Goal: Task Accomplishment & Management: Use online tool/utility

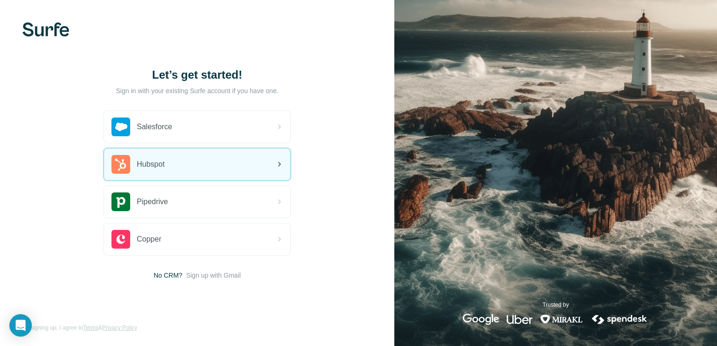
click at [187, 158] on div "Hubspot" at bounding box center [197, 165] width 187 height 32
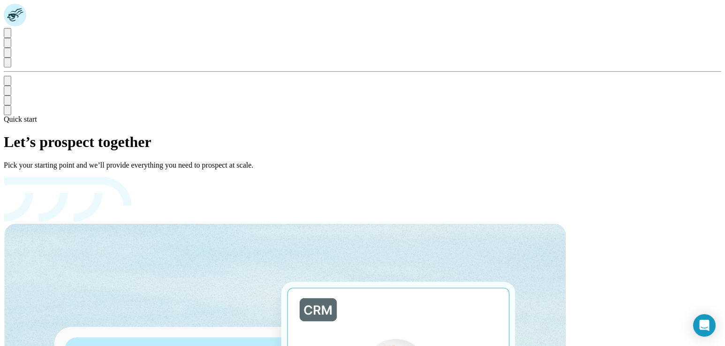
click at [15, 93] on icon "Use Surfe on LinkedIn" at bounding box center [13, 88] width 9 height 9
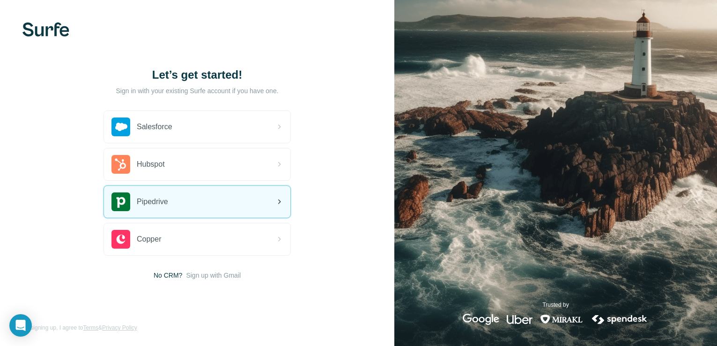
click at [168, 195] on div "Pipedrive" at bounding box center [140, 202] width 57 height 19
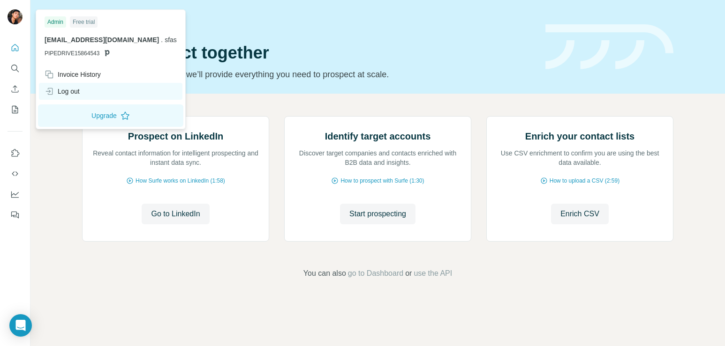
click at [65, 91] on div "Log out" at bounding box center [62, 91] width 35 height 9
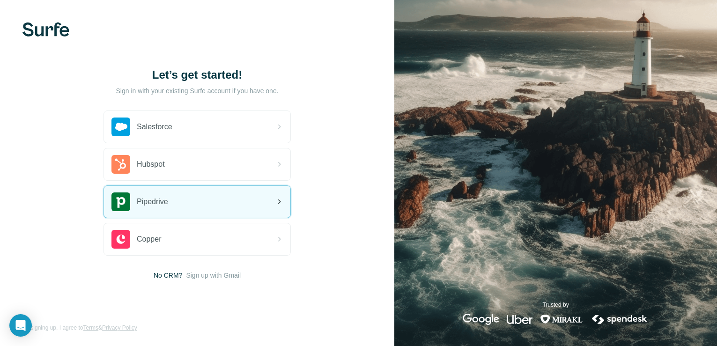
click at [153, 202] on span "Pipedrive" at bounding box center [152, 201] width 31 height 11
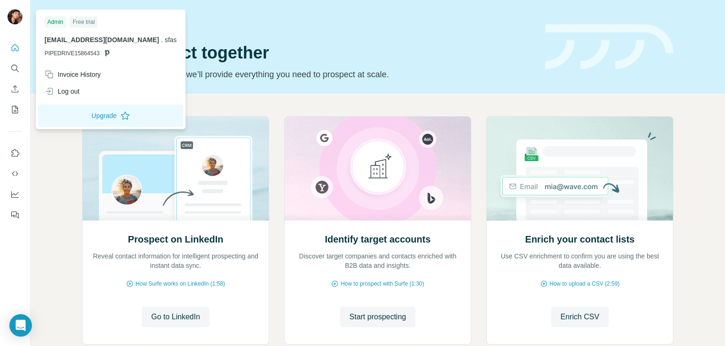
click at [164, 42] on span "sfas" at bounding box center [170, 39] width 12 height 7
click at [107, 41] on span "[EMAIL_ADDRESS][DOMAIN_NAME]" at bounding box center [102, 39] width 114 height 7
click at [83, 52] on span "PIPEDRIVE15864543" at bounding box center [72, 53] width 55 height 8
click at [82, 91] on div "Log out" at bounding box center [110, 91] width 143 height 17
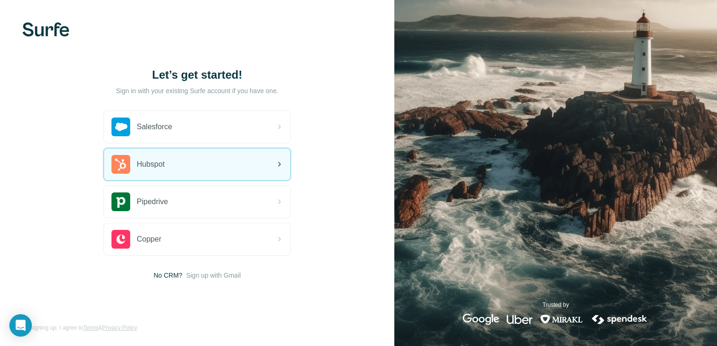
click at [212, 161] on div "Hubspot" at bounding box center [197, 165] width 187 height 32
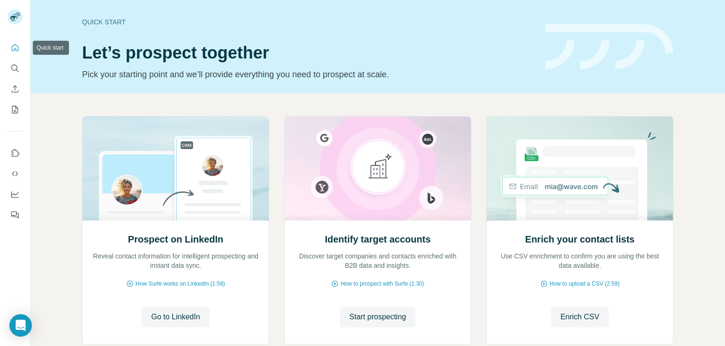
click at [15, 52] on icon "Quick start" at bounding box center [14, 47] width 9 height 9
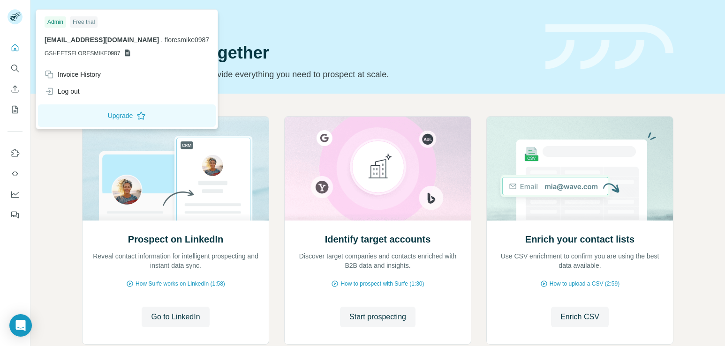
click at [87, 22] on div "Free trial" at bounding box center [84, 21] width 28 height 11
click at [51, 23] on div "Admin" at bounding box center [56, 21] width 22 height 11
click at [126, 53] on icon at bounding box center [127, 52] width 7 height 7
click at [108, 36] on span "floresmike0987@gmail.com" at bounding box center [102, 39] width 114 height 7
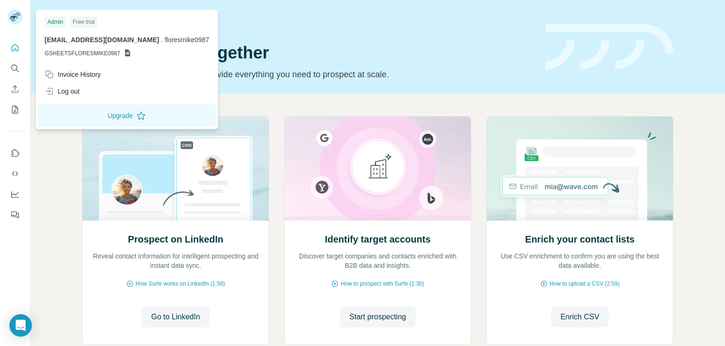
click at [121, 41] on span "floresmike0987@gmail.com" at bounding box center [102, 39] width 114 height 7
click at [164, 41] on span "floresmike0987" at bounding box center [186, 39] width 45 height 7
click at [87, 74] on div "Invoice History" at bounding box center [73, 74] width 56 height 9
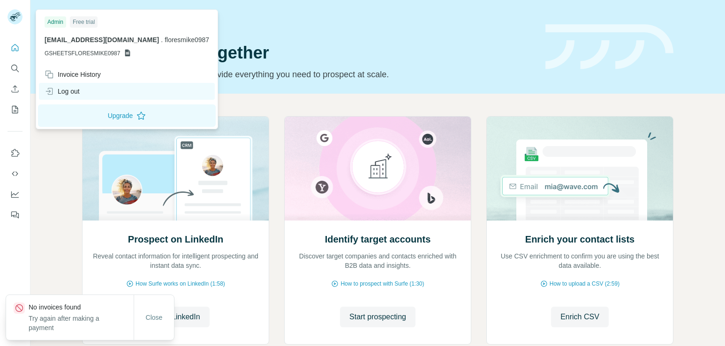
click at [53, 90] on icon at bounding box center [49, 91] width 9 height 9
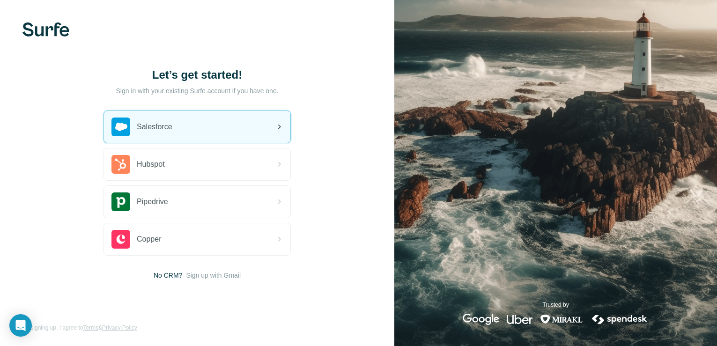
click at [172, 127] on span "Salesforce" at bounding box center [155, 126] width 36 height 11
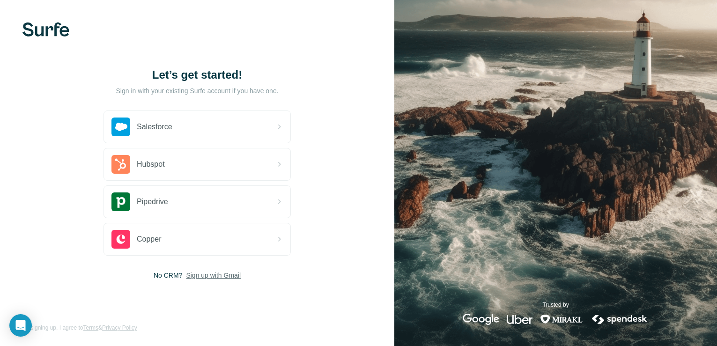
click at [228, 274] on span "Sign up with Gmail" at bounding box center [213, 275] width 55 height 9
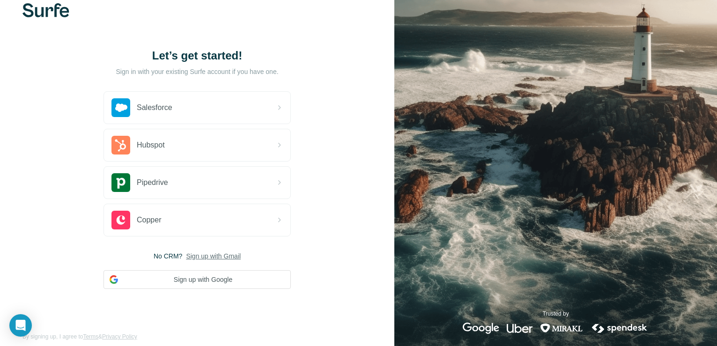
scroll to position [30, 0]
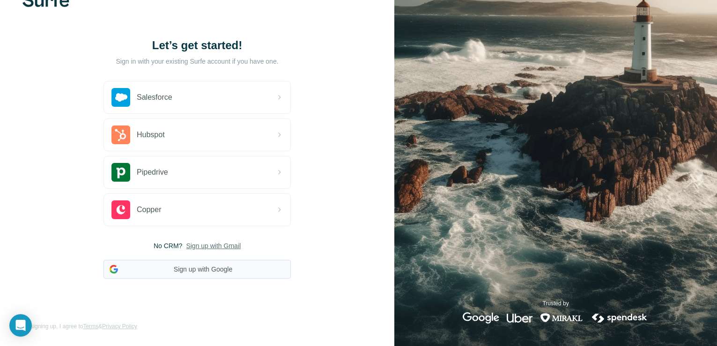
click at [214, 270] on button "Sign up with Google" at bounding box center [197, 269] width 187 height 19
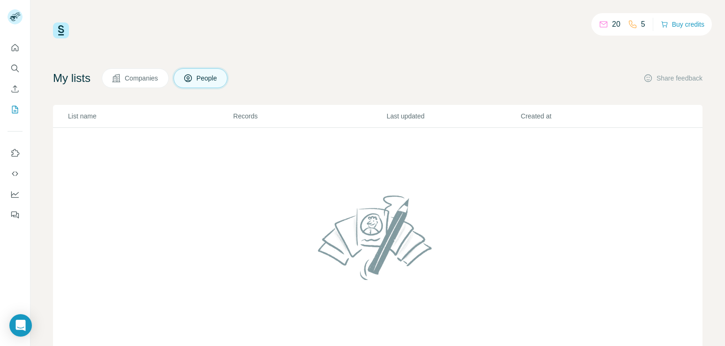
click at [632, 26] on icon at bounding box center [632, 24] width 9 height 9
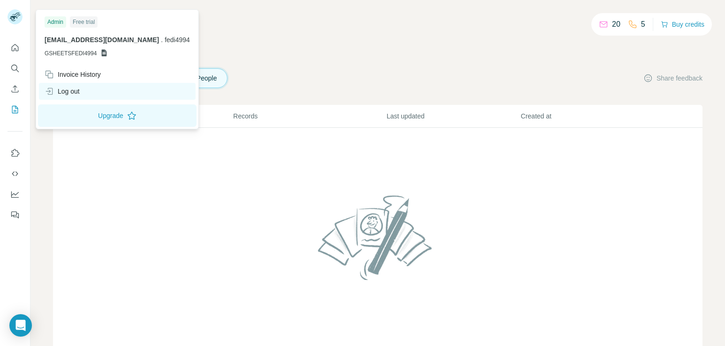
click at [86, 91] on div "Log out" at bounding box center [117, 91] width 157 height 17
click at [85, 92] on div "Log out" at bounding box center [117, 91] width 157 height 17
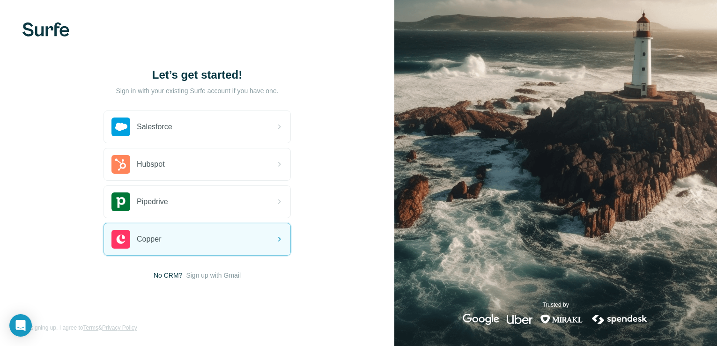
scroll to position [1, 0]
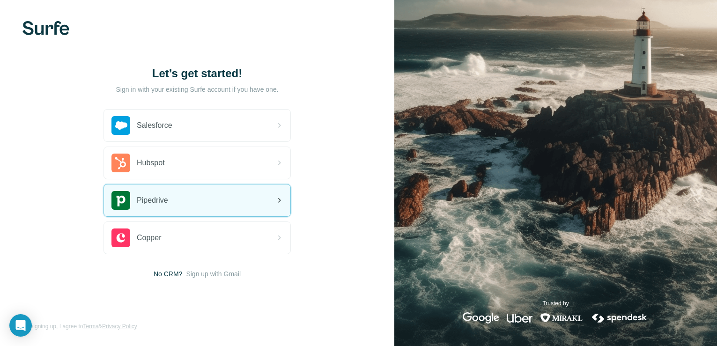
click at [278, 207] on div "Pipedrive" at bounding box center [197, 201] width 187 height 32
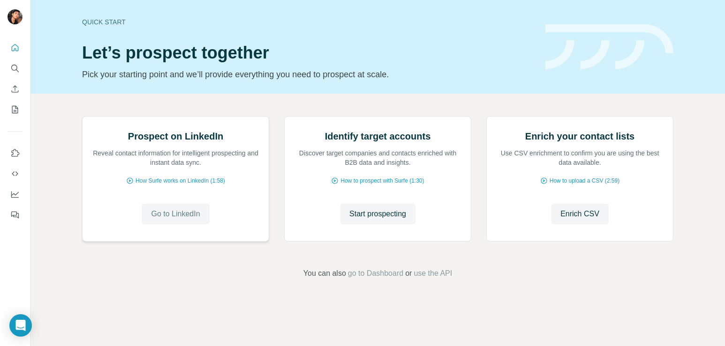
click at [191, 220] on span "Go to LinkedIn" at bounding box center [175, 214] width 49 height 11
